Goal: Transaction & Acquisition: Purchase product/service

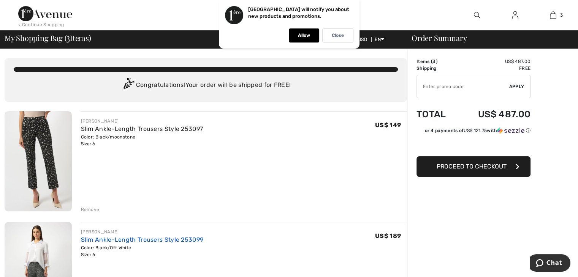
click at [181, 240] on link "Slim Ankle-Length Trousers Style 253099" at bounding box center [142, 239] width 123 height 7
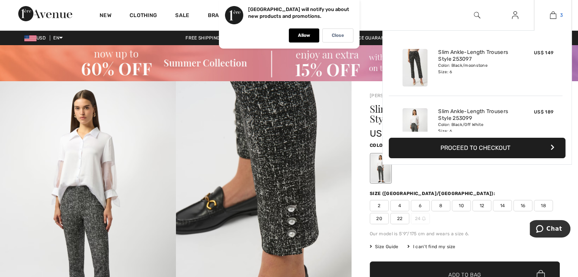
click at [552, 16] on img at bounding box center [553, 15] width 6 height 9
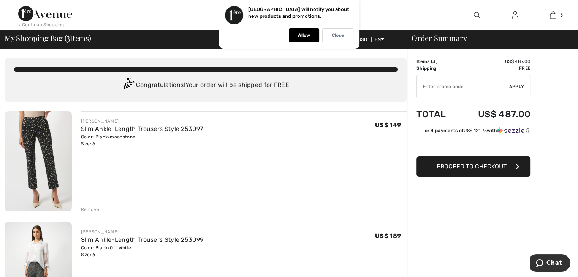
click at [466, 34] on div "Order Summary" at bounding box center [488, 38] width 171 height 8
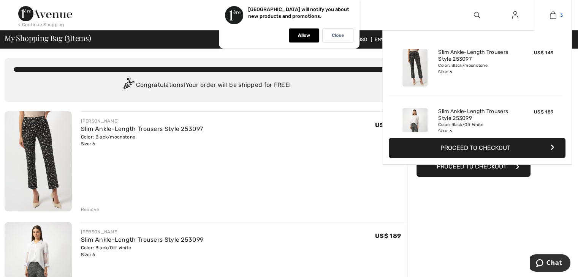
click at [554, 16] on img at bounding box center [553, 15] width 6 height 9
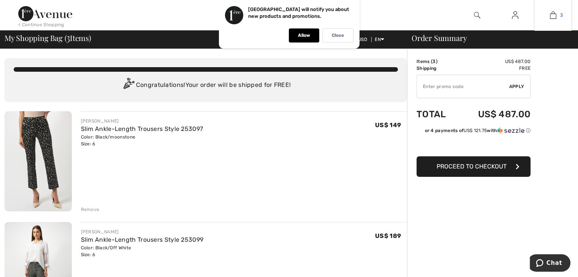
click at [551, 17] on img at bounding box center [553, 15] width 6 height 9
click at [553, 15] on img at bounding box center [553, 15] width 6 height 9
click at [551, 15] on img at bounding box center [553, 15] width 6 height 9
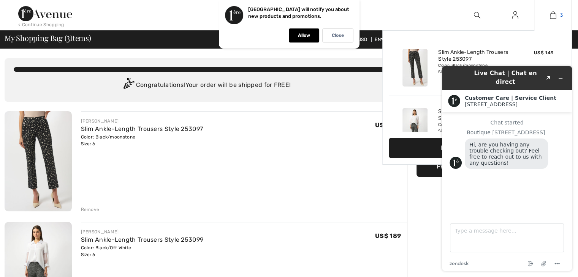
click at [553, 12] on img at bounding box center [553, 15] width 6 height 9
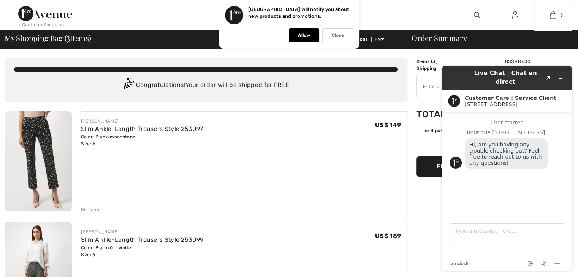
click at [552, 11] on img at bounding box center [553, 15] width 6 height 9
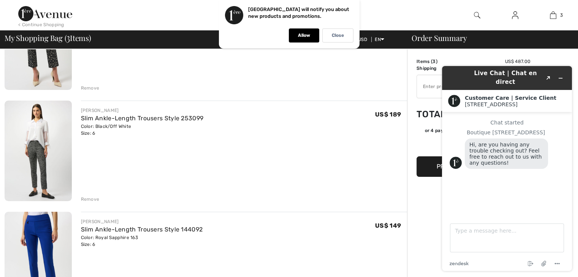
scroll to position [137, 0]
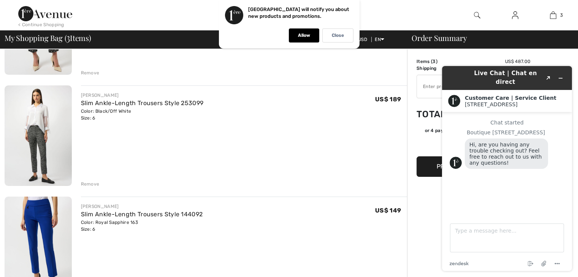
click at [97, 180] on div "Remove" at bounding box center [244, 183] width 326 height 8
click at [93, 182] on div "Remove" at bounding box center [90, 184] width 19 height 7
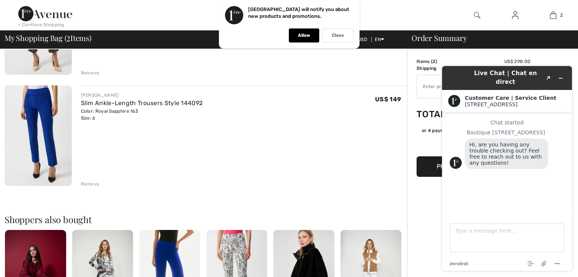
click at [36, 139] on img at bounding box center [38, 136] width 67 height 100
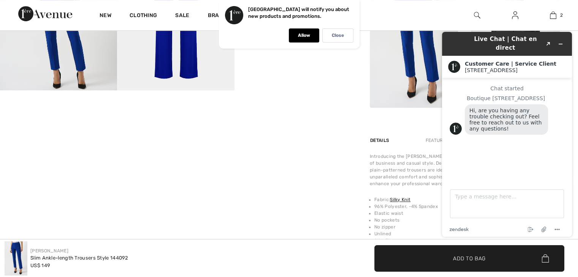
scroll to position [471, 0]
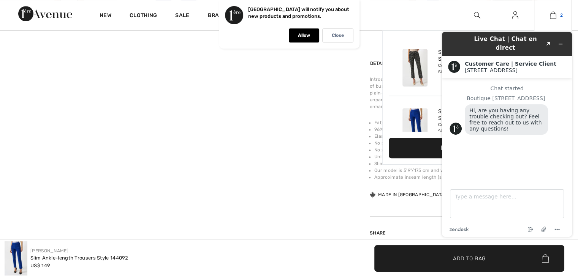
click at [556, 19] on img at bounding box center [553, 15] width 6 height 9
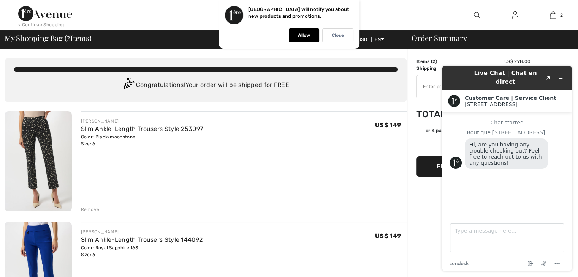
scroll to position [242, 0]
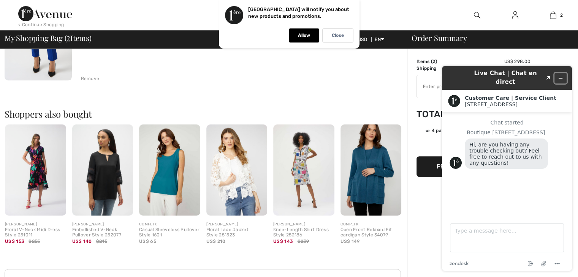
click at [562, 76] on icon "Minimize widget" at bounding box center [560, 78] width 5 height 5
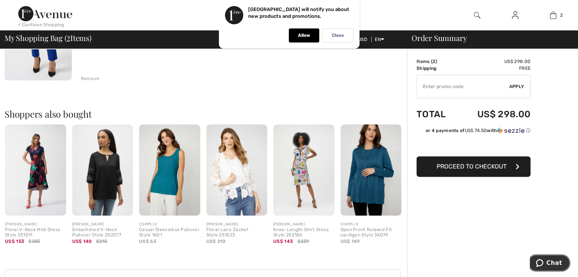
scroll to position [0, 0]
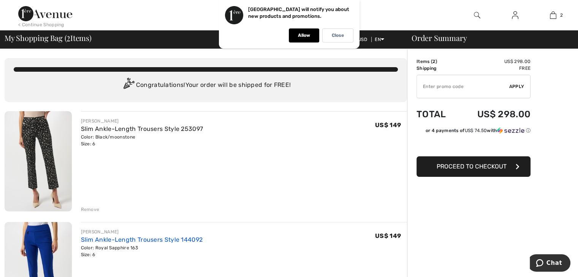
click at [173, 238] on link "Slim Ankle-Length Trousers Style 144092" at bounding box center [142, 239] width 122 height 7
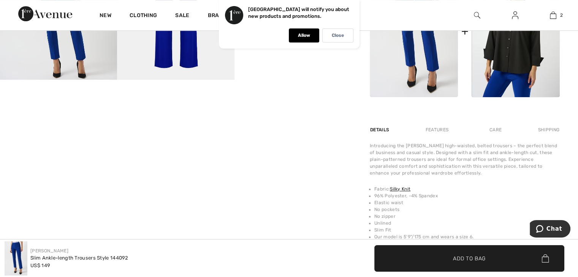
scroll to position [456, 0]
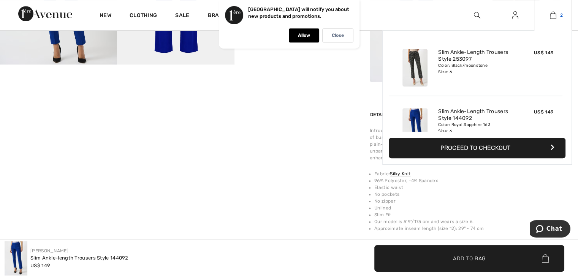
click at [553, 16] on img at bounding box center [553, 15] width 6 height 9
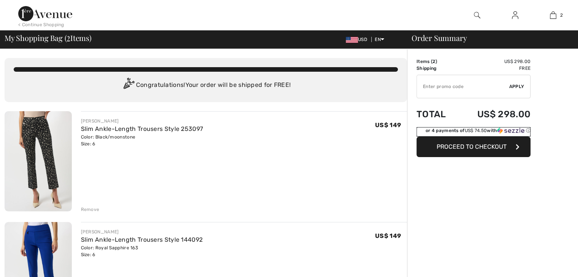
click at [490, 133] on div "or 4 payments of US$ 74.50 with ⓘ" at bounding box center [478, 130] width 105 height 7
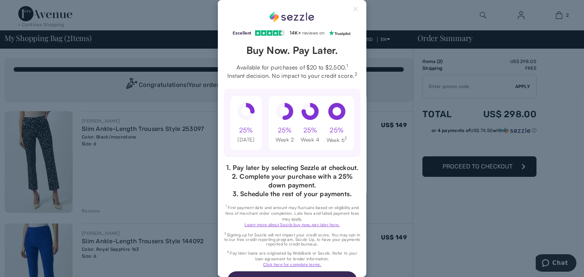
click at [346, 2] on div "Excellent 4.3 out of 5 star rating on Trustpilot 1" at bounding box center [292, 138] width 149 height 277
click at [351, 6] on button "Close Sezzle Modal" at bounding box center [355, 10] width 9 height 9
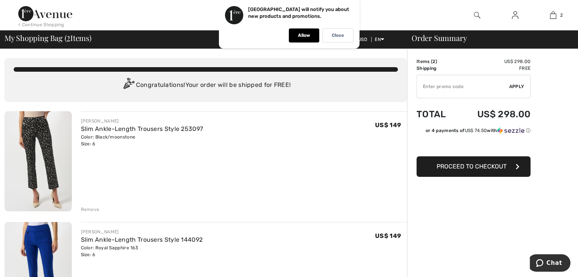
click at [498, 165] on span "Proceed to Checkout" at bounding box center [472, 166] width 70 height 7
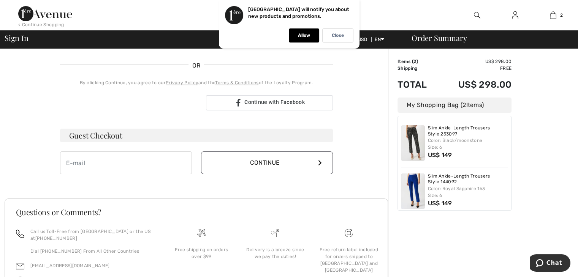
scroll to position [160, 0]
click at [65, 157] on input "email" at bounding box center [126, 162] width 132 height 23
type input "christianemuss@gmail.com"
click at [323, 160] on button "Continue" at bounding box center [267, 162] width 132 height 23
click at [319, 159] on icon at bounding box center [320, 162] width 4 height 6
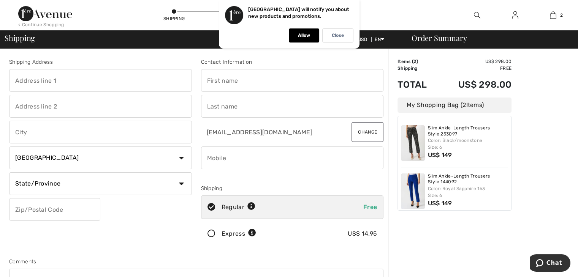
click at [18, 80] on input "text" at bounding box center [100, 80] width 183 height 23
type input "1100 PEMBRIDGE DR"
type input "APT 355"
type input "Lake Forest"
select select "US"
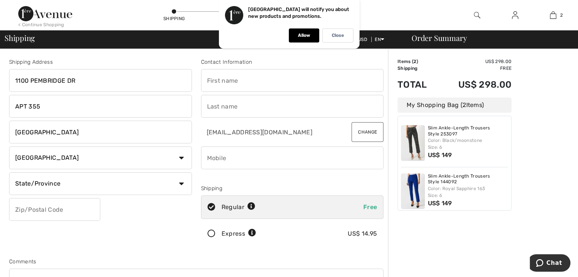
select select "IL"
type input "60045"
type input "Christiane"
type input "Musselman"
type input "2248805379"
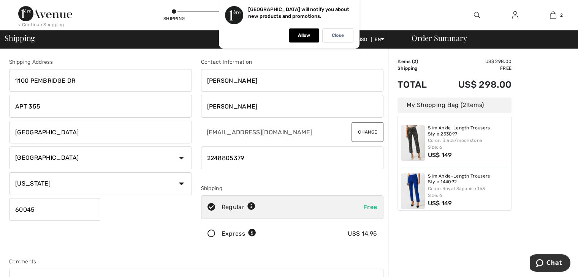
scroll to position [217, 0]
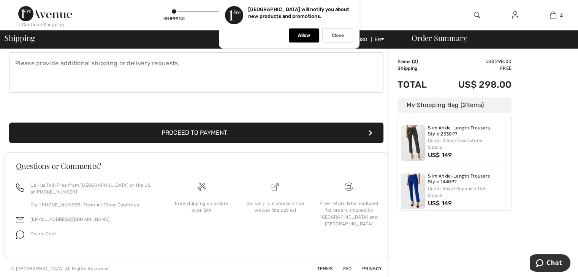
click at [235, 134] on button "Proceed to Payment" at bounding box center [196, 133] width 374 height 21
click at [369, 130] on icon "submit" at bounding box center [371, 133] width 4 height 6
click at [369, 131] on icon "submit" at bounding box center [371, 133] width 4 height 6
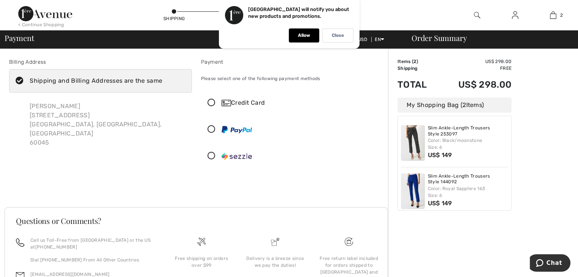
click at [212, 101] on icon at bounding box center [211, 103] width 20 height 8
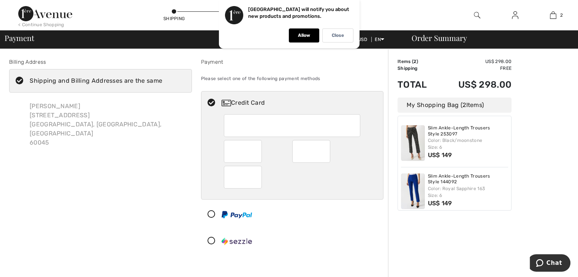
click at [107, 243] on div "Billing Address Shipping and Billing Addresses are the same Christiane Musselma…" at bounding box center [101, 157] width 192 height 198
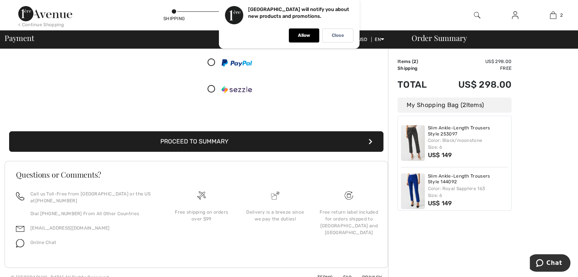
scroll to position [160, 0]
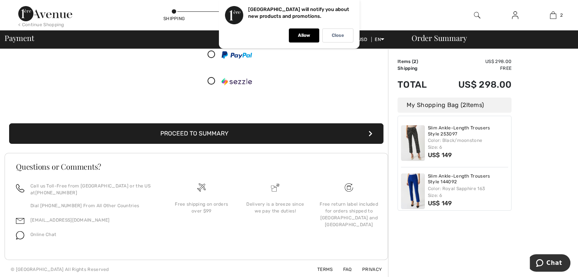
click at [184, 127] on button "Proceed to Summary" at bounding box center [196, 134] width 374 height 21
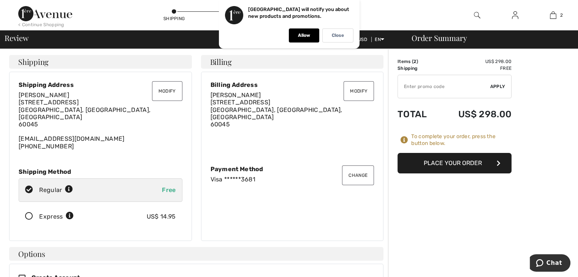
click at [450, 160] on button "Place Your Order" at bounding box center [455, 163] width 114 height 21
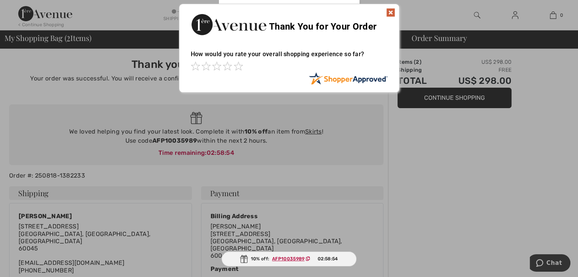
click at [393, 12] on img at bounding box center [390, 12] width 9 height 9
